Goal: Use online tool/utility

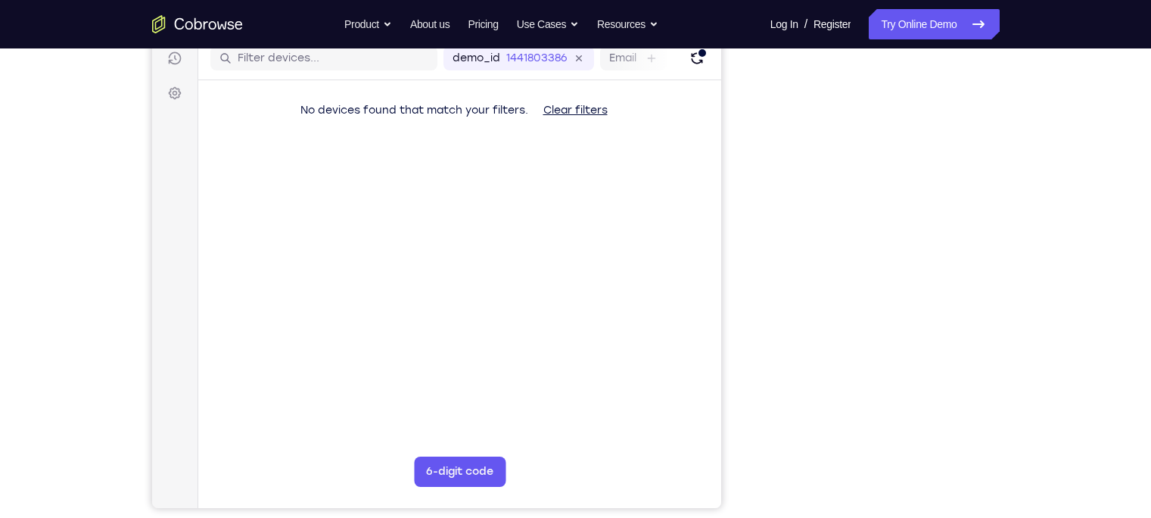
scroll to position [194, 0]
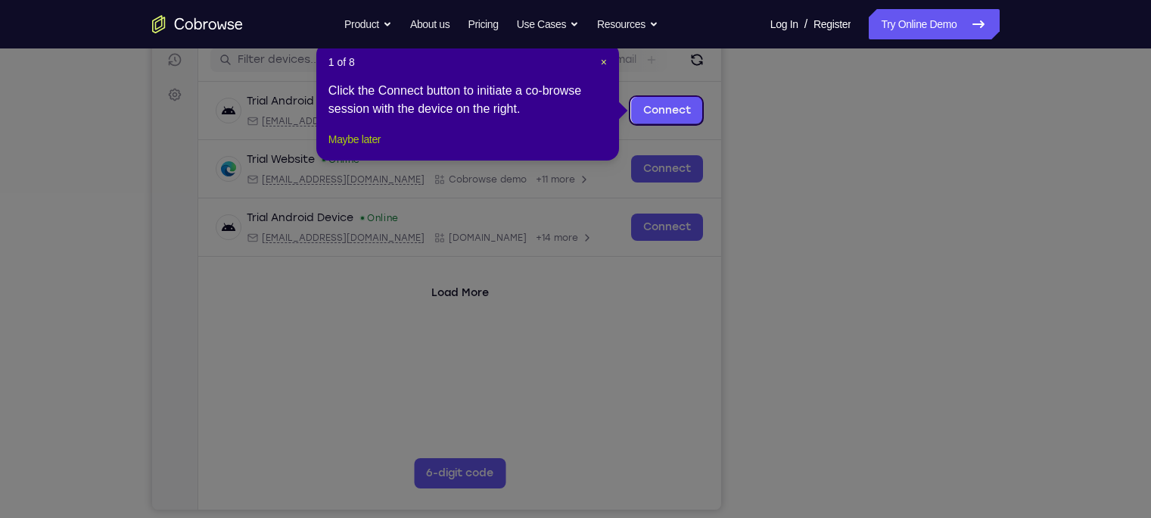
click at [369, 148] on button "Maybe later" at bounding box center [354, 139] width 52 height 18
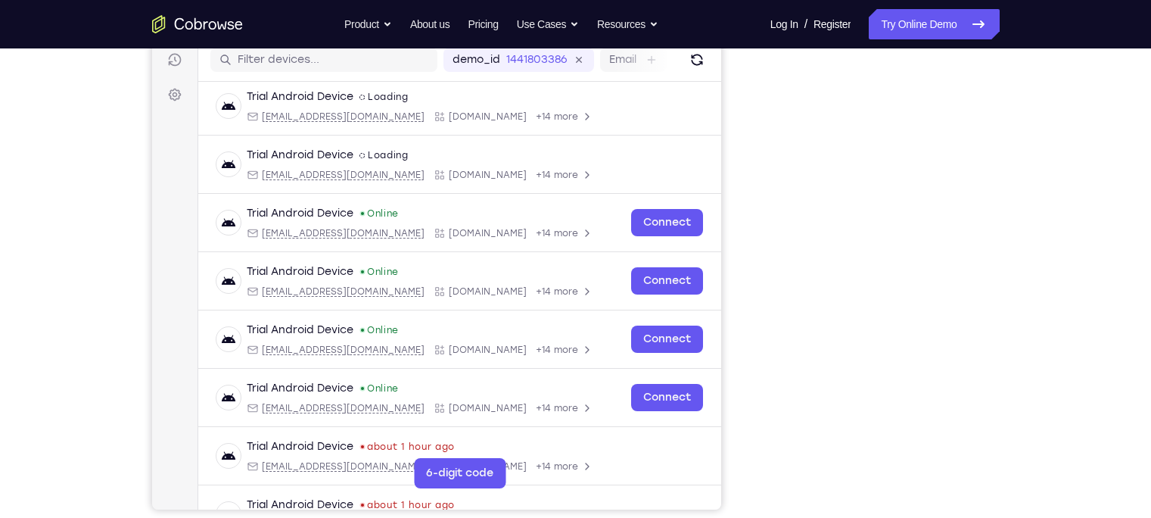
scroll to position [0, 0]
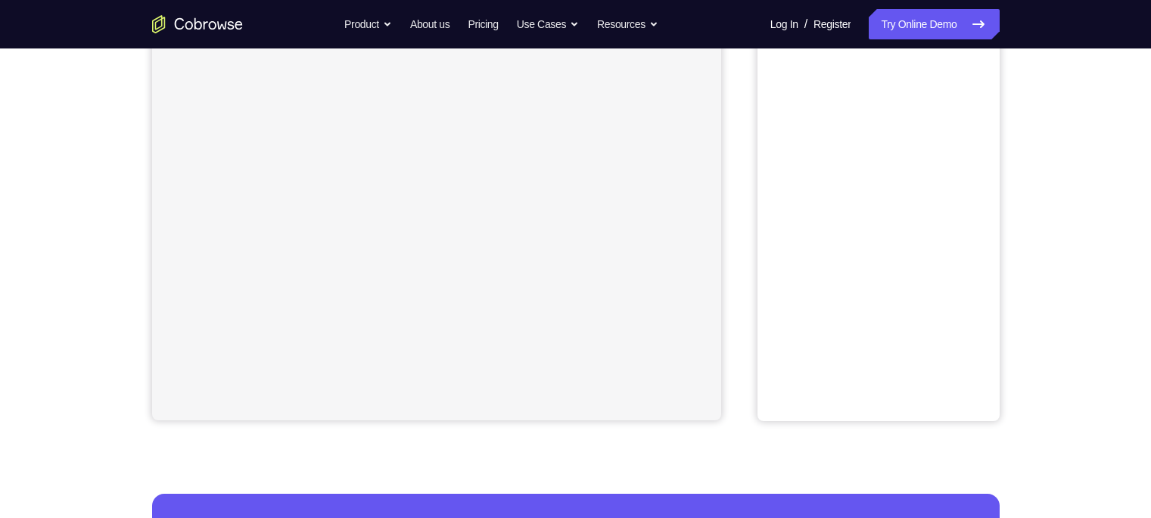
scroll to position [41, 0]
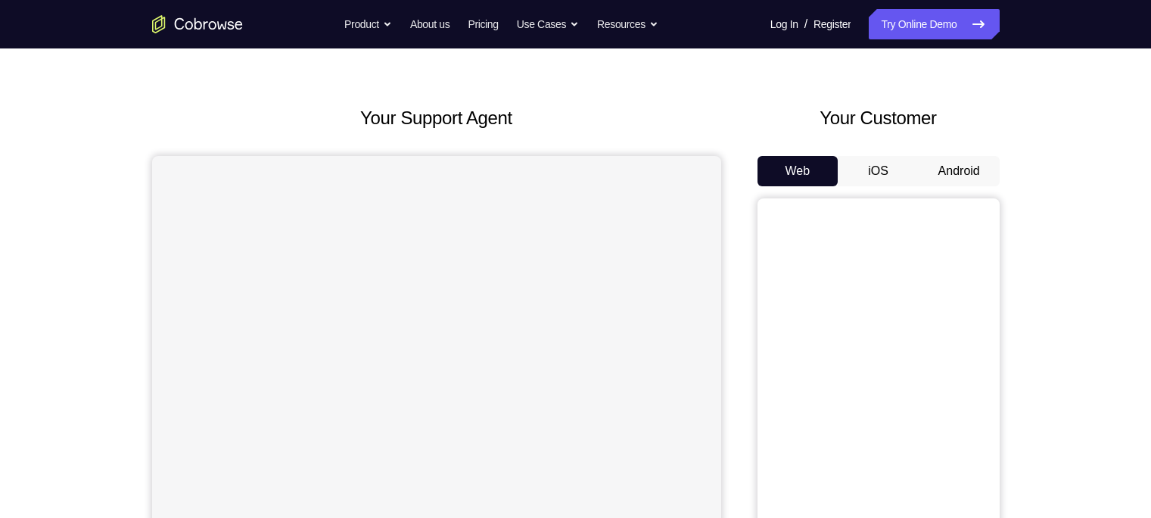
click at [945, 167] on button "Android" at bounding box center [959, 171] width 81 height 30
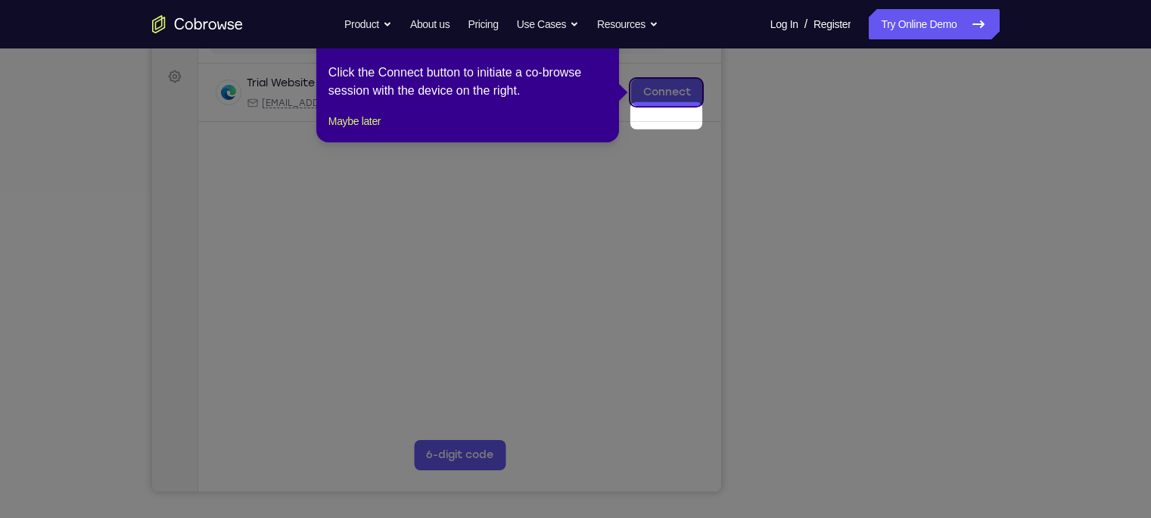
scroll to position [215, 0]
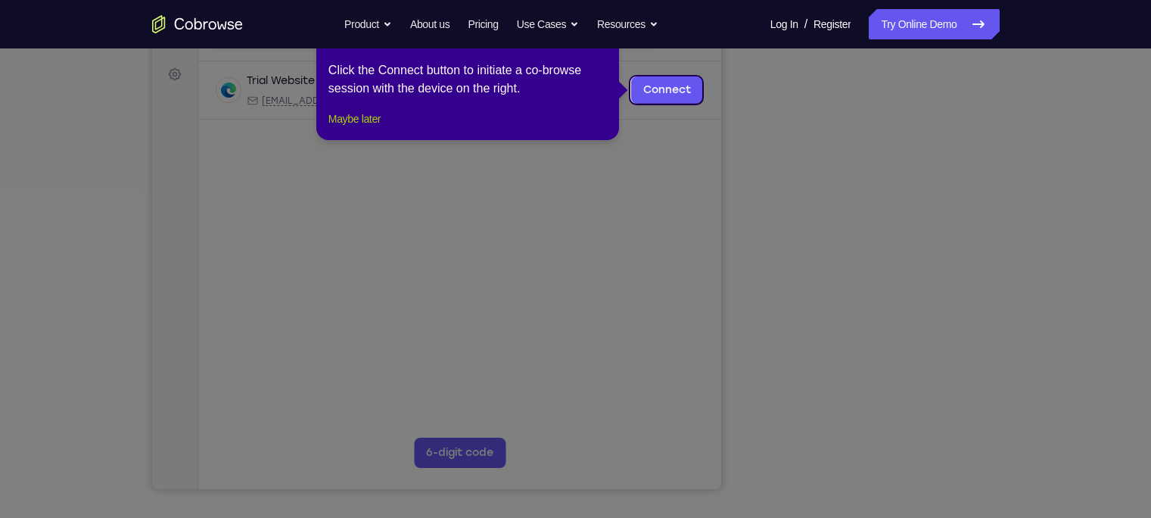
click at [347, 128] on button "Maybe later" at bounding box center [354, 119] width 52 height 18
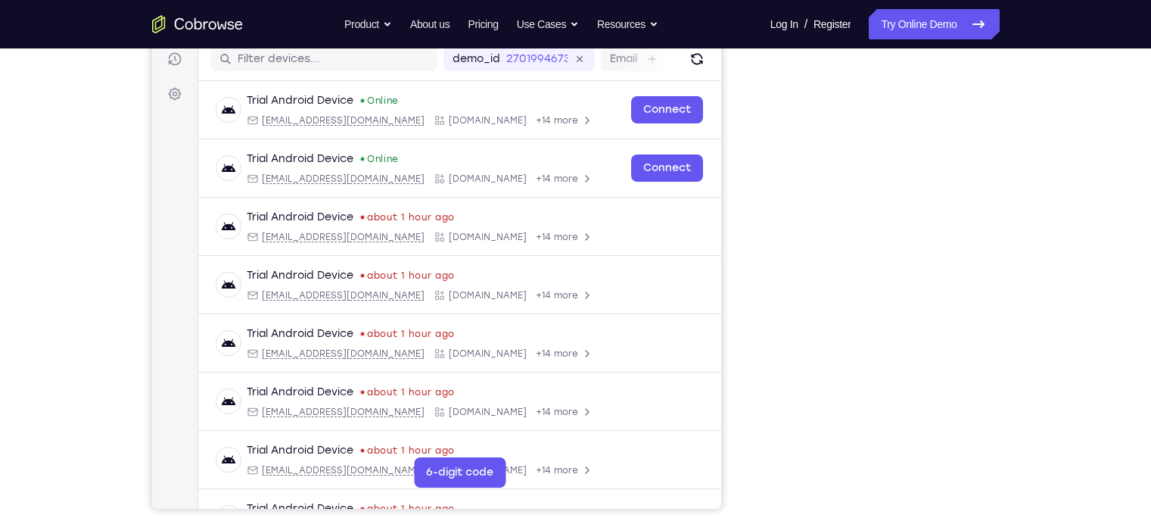
scroll to position [194, 0]
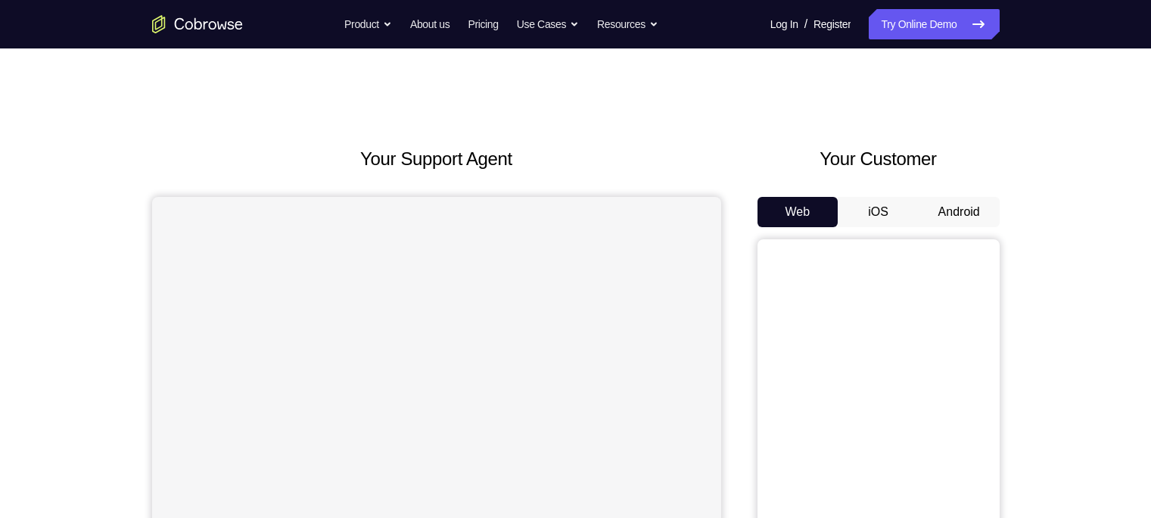
click at [935, 213] on button "Android" at bounding box center [959, 212] width 81 height 30
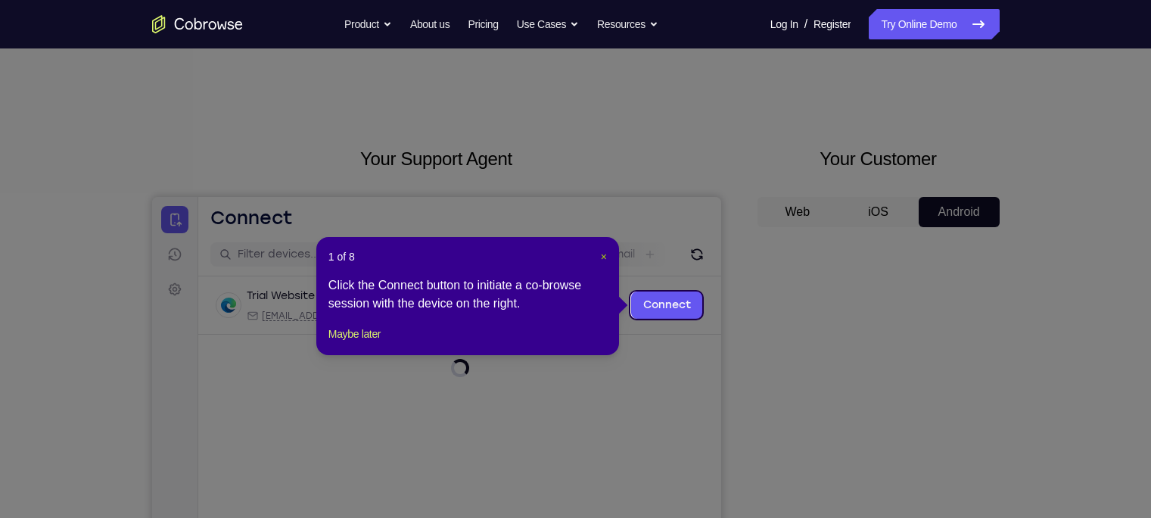
click at [605, 254] on span "×" at bounding box center [604, 256] width 6 height 12
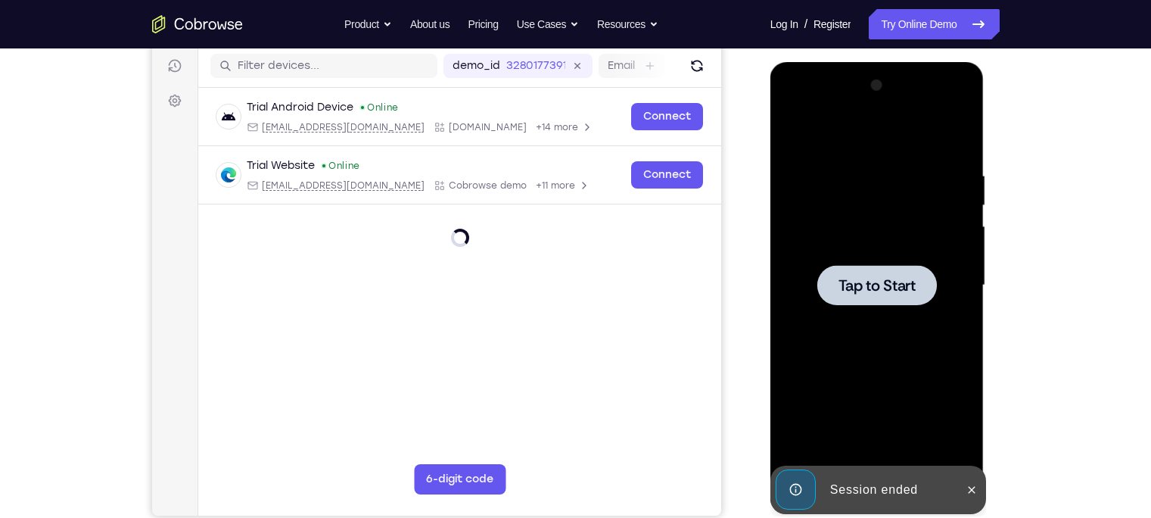
click at [874, 244] on div at bounding box center [877, 285] width 191 height 424
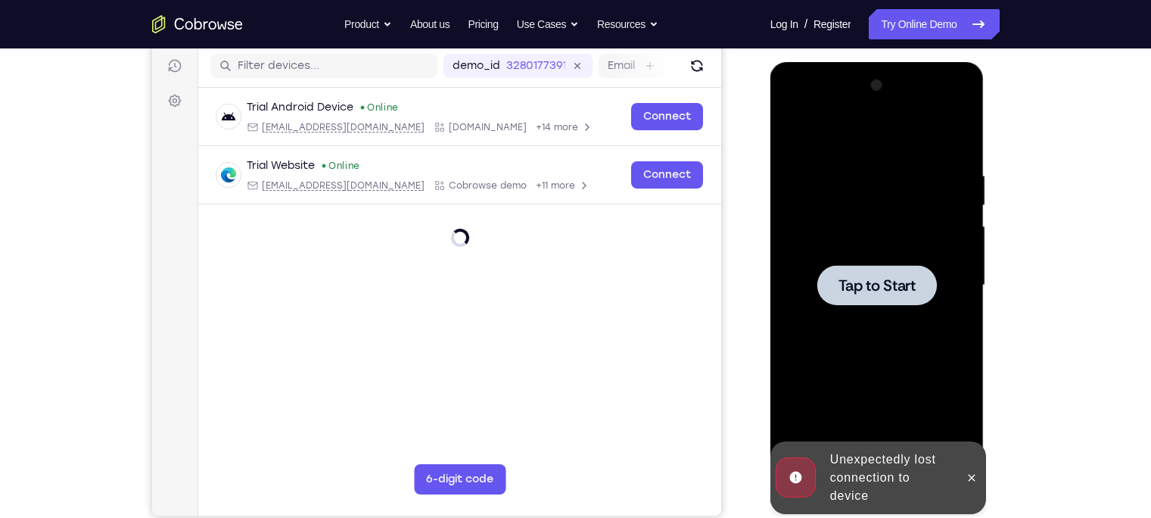
click at [820, 359] on div at bounding box center [877, 285] width 191 height 424
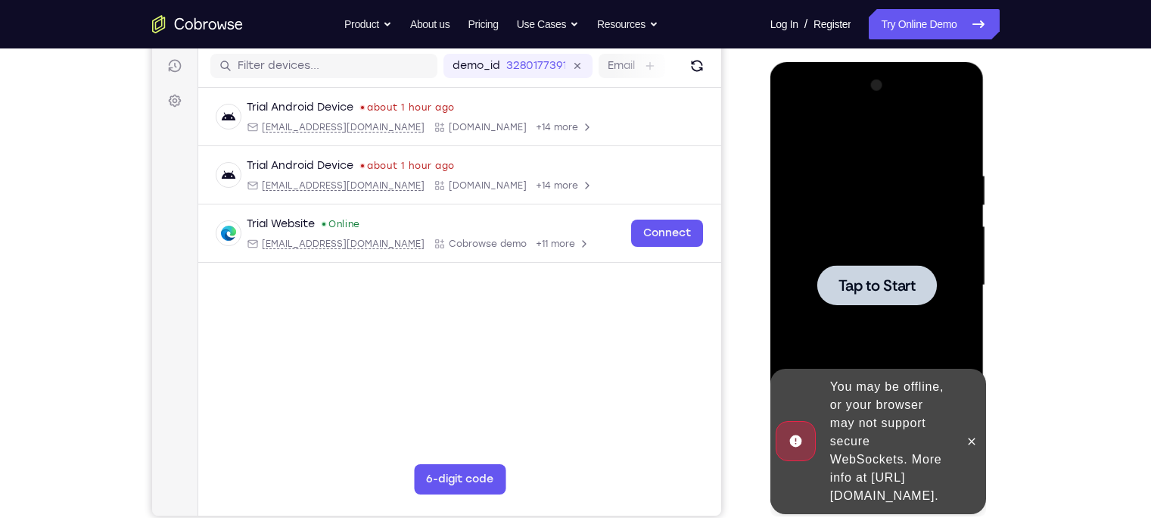
click at [873, 260] on div at bounding box center [877, 285] width 191 height 424
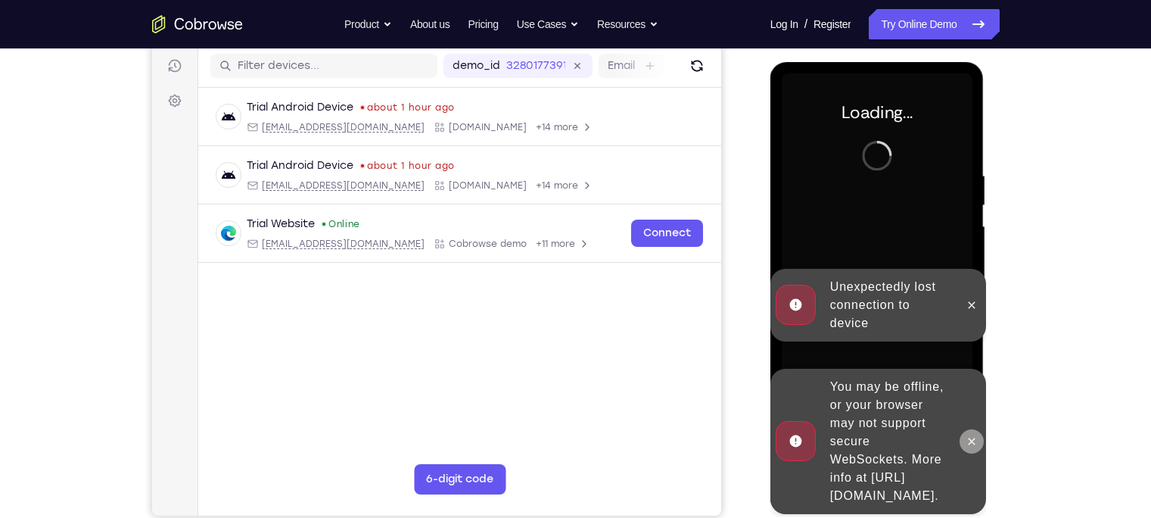
click at [971, 435] on icon at bounding box center [972, 441] width 12 height 12
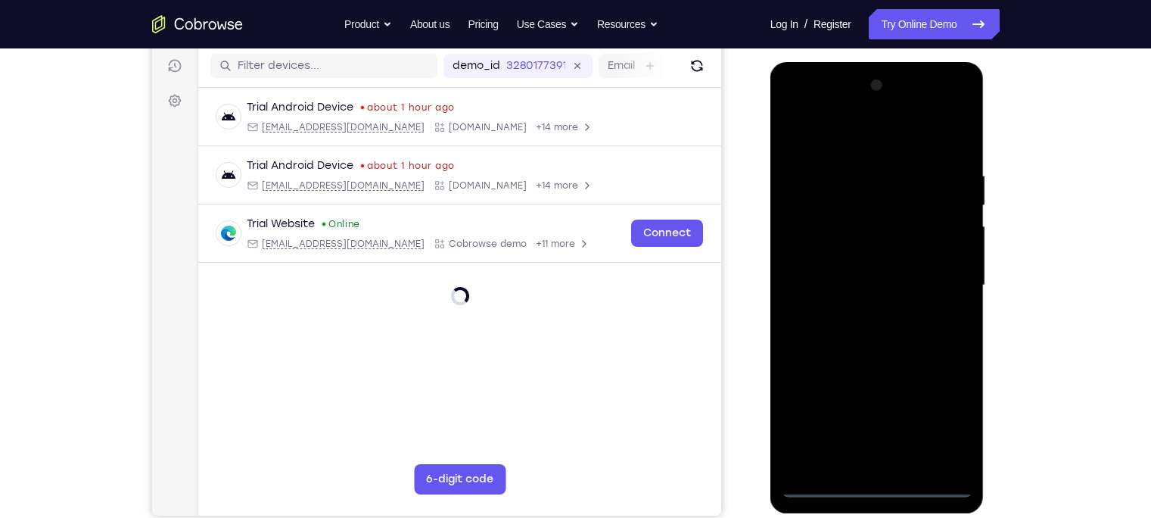
click at [876, 488] on div at bounding box center [877, 285] width 191 height 424
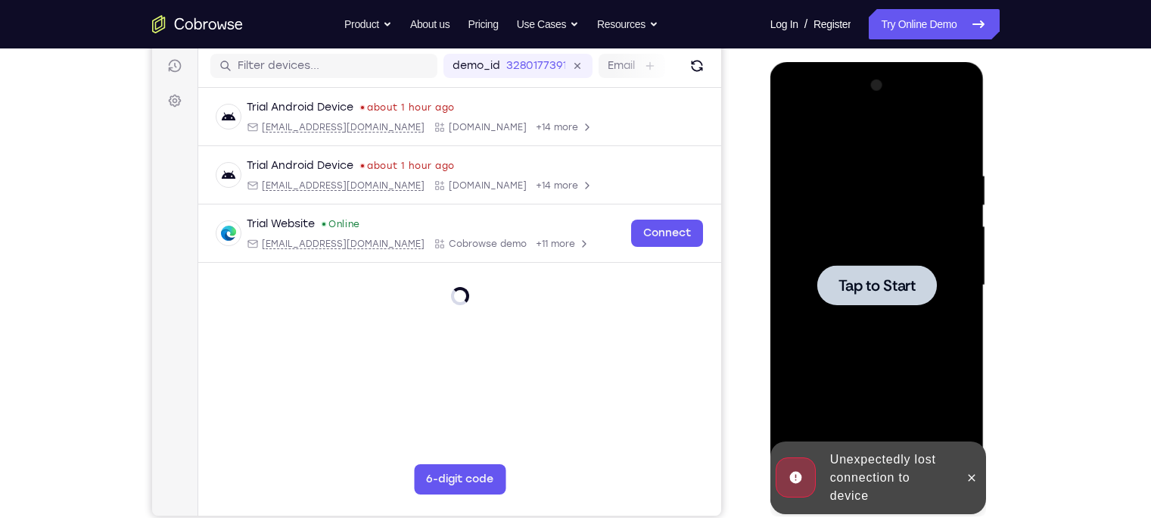
click at [885, 368] on div at bounding box center [877, 285] width 191 height 424
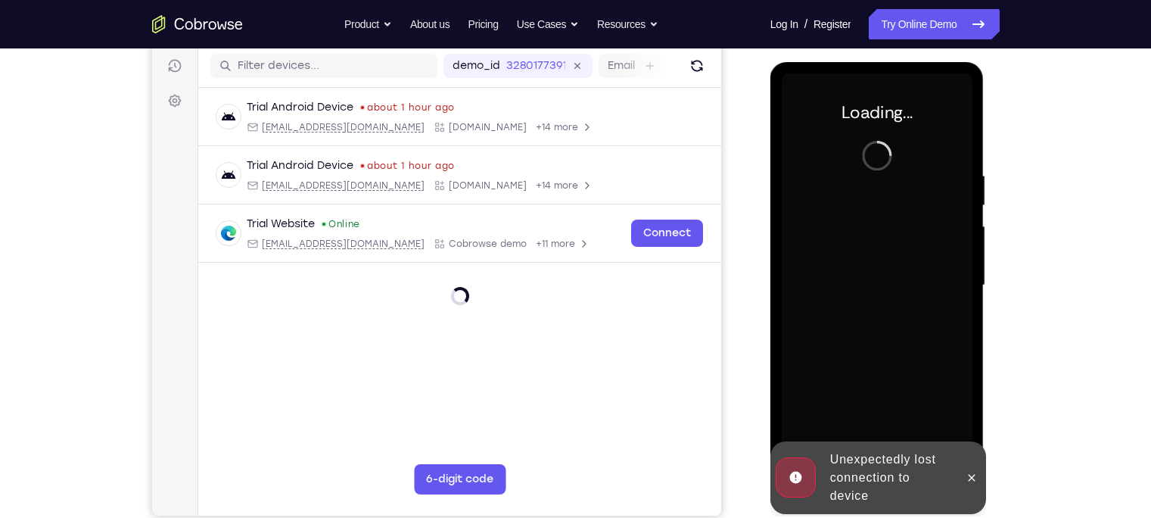
click at [895, 456] on div "Unexpectedly lost connection to device" at bounding box center [890, 477] width 132 height 67
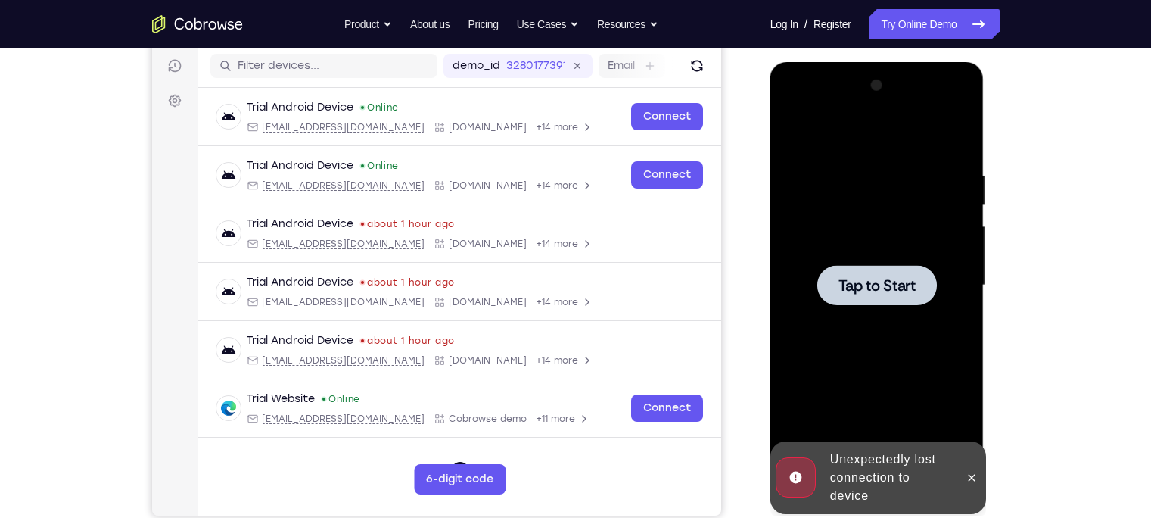
click at [925, 352] on div at bounding box center [877, 285] width 191 height 424
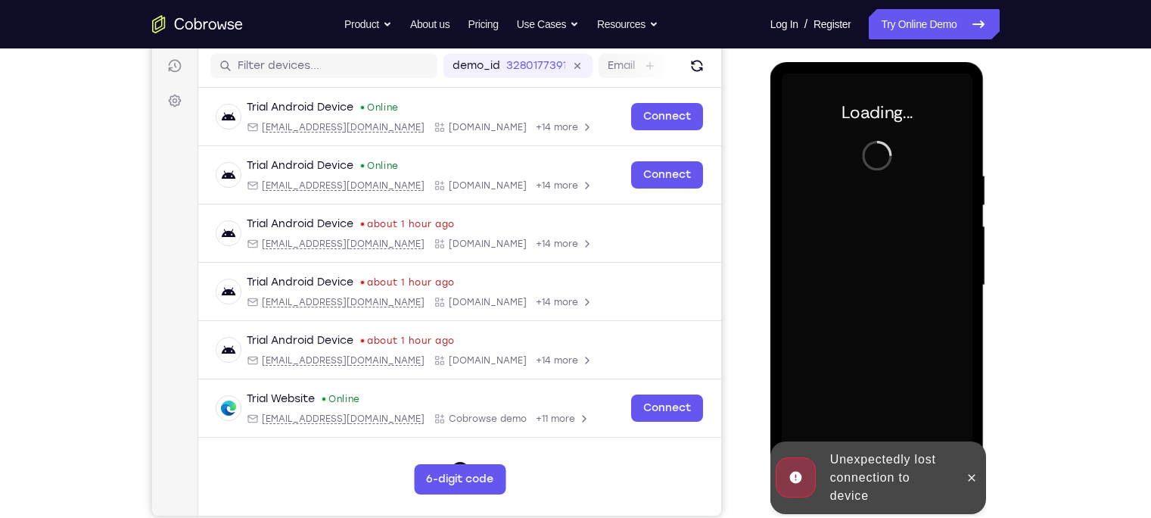
click at [892, 462] on div "Unexpectedly lost connection to device" at bounding box center [890, 477] width 132 height 67
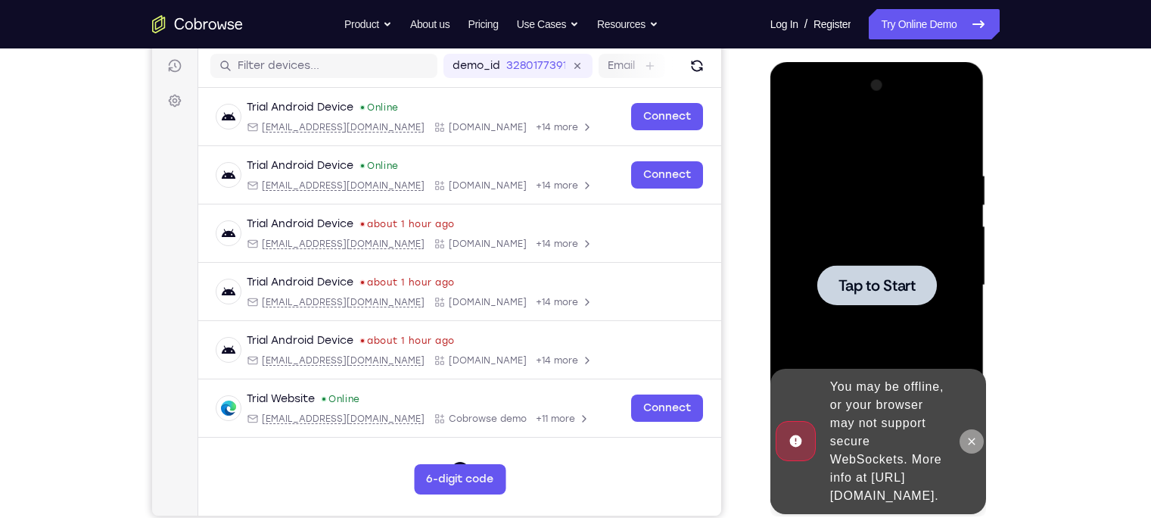
click at [976, 435] on icon at bounding box center [972, 441] width 12 height 12
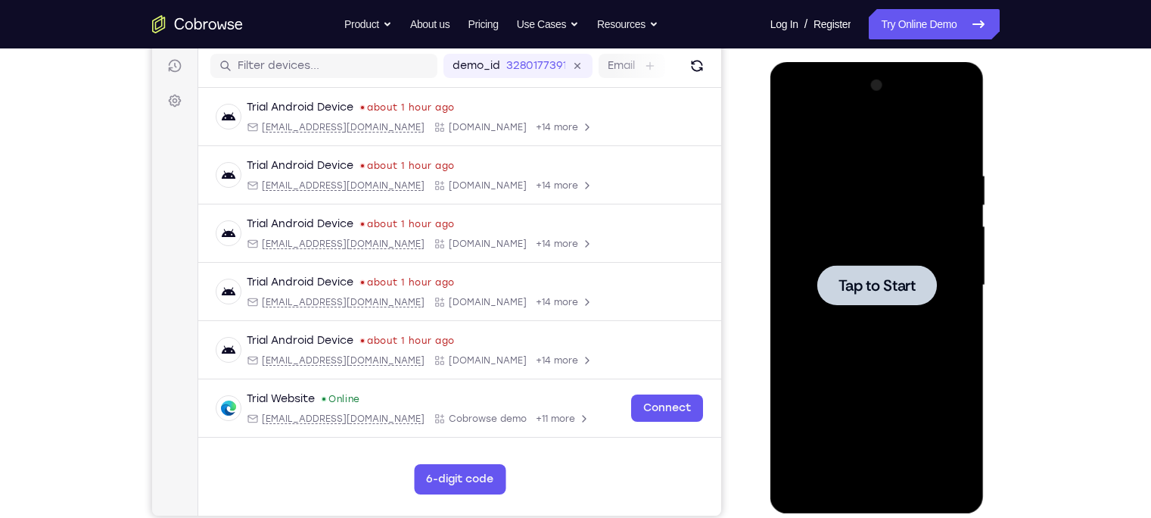
click at [851, 214] on div at bounding box center [877, 285] width 191 height 424
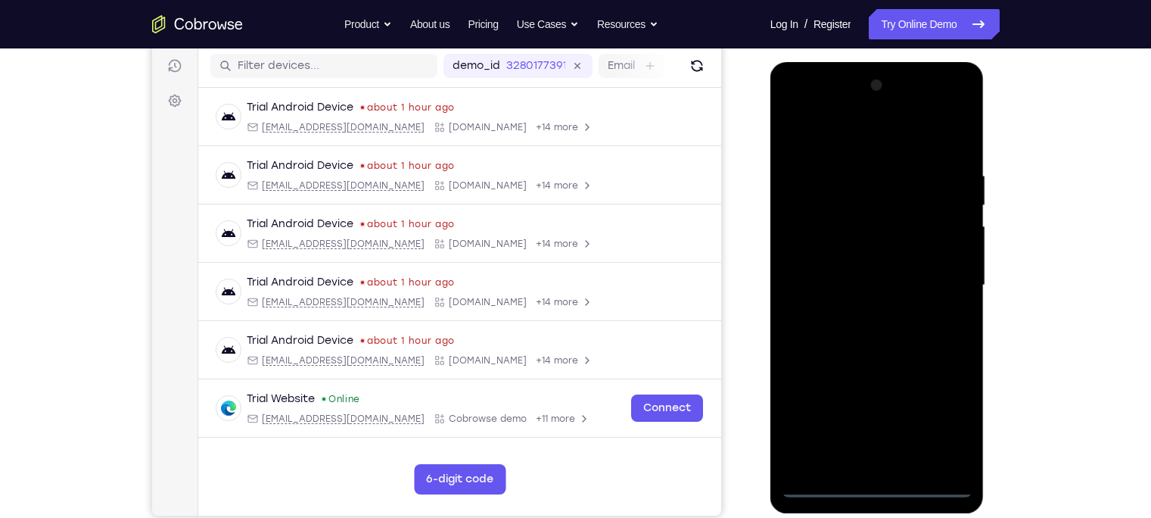
click at [876, 484] on div at bounding box center [877, 285] width 191 height 424
click at [940, 418] on div at bounding box center [877, 285] width 191 height 424
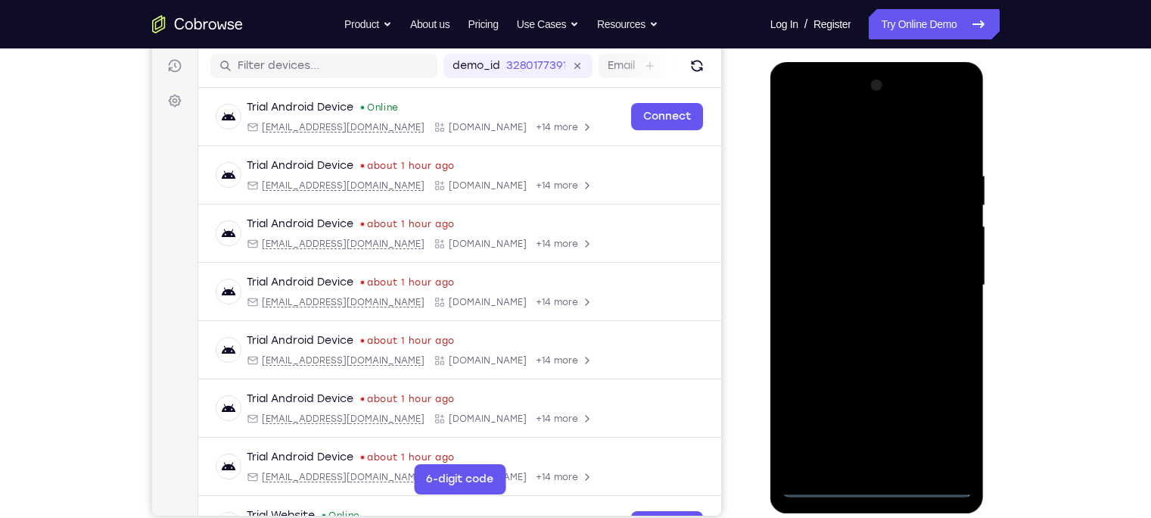
click at [835, 138] on div at bounding box center [877, 285] width 191 height 424
click at [954, 279] on div at bounding box center [877, 285] width 191 height 424
click at [857, 313] on div at bounding box center [877, 285] width 191 height 424
click at [851, 274] on div at bounding box center [877, 285] width 191 height 424
click at [821, 268] on div at bounding box center [877, 285] width 191 height 424
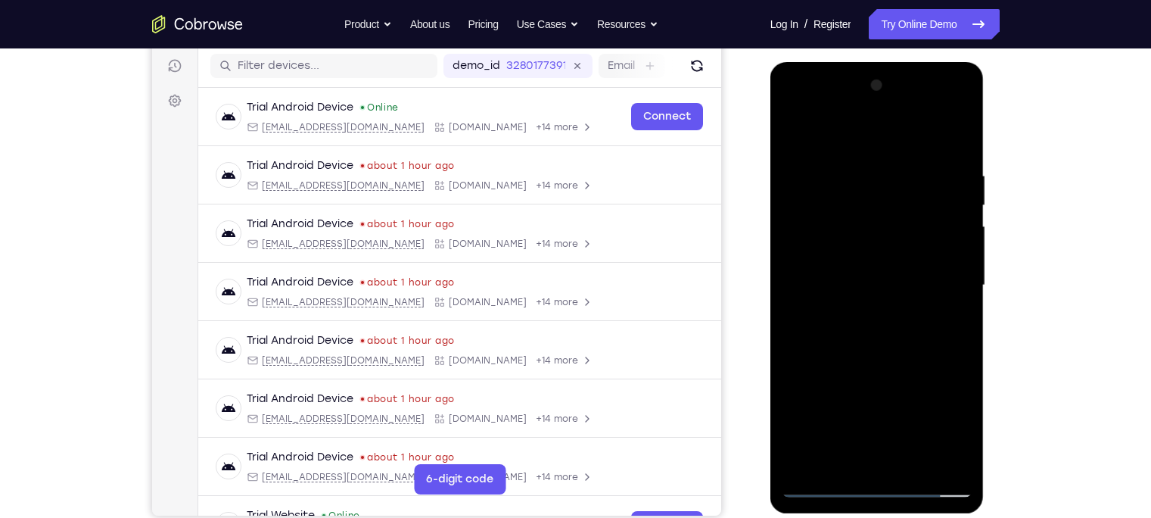
click at [798, 222] on div at bounding box center [877, 285] width 191 height 424
click at [817, 260] on div at bounding box center [877, 285] width 191 height 424
click at [845, 397] on div at bounding box center [877, 285] width 191 height 424
click at [861, 323] on div at bounding box center [877, 285] width 191 height 424
